Goal: Browse casually

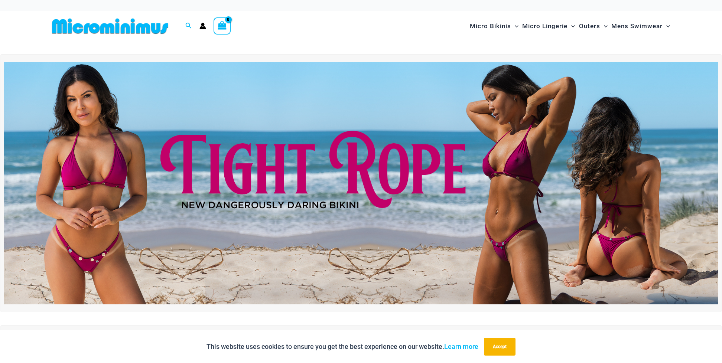
click at [441, 204] on img at bounding box center [361, 183] width 714 height 243
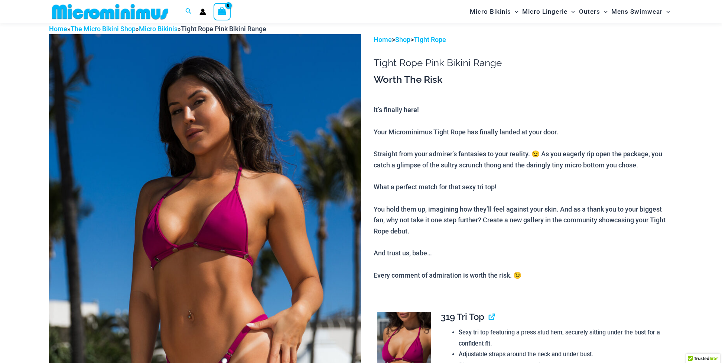
scroll to position [33, 0]
